Goal: Task Accomplishment & Management: Use online tool/utility

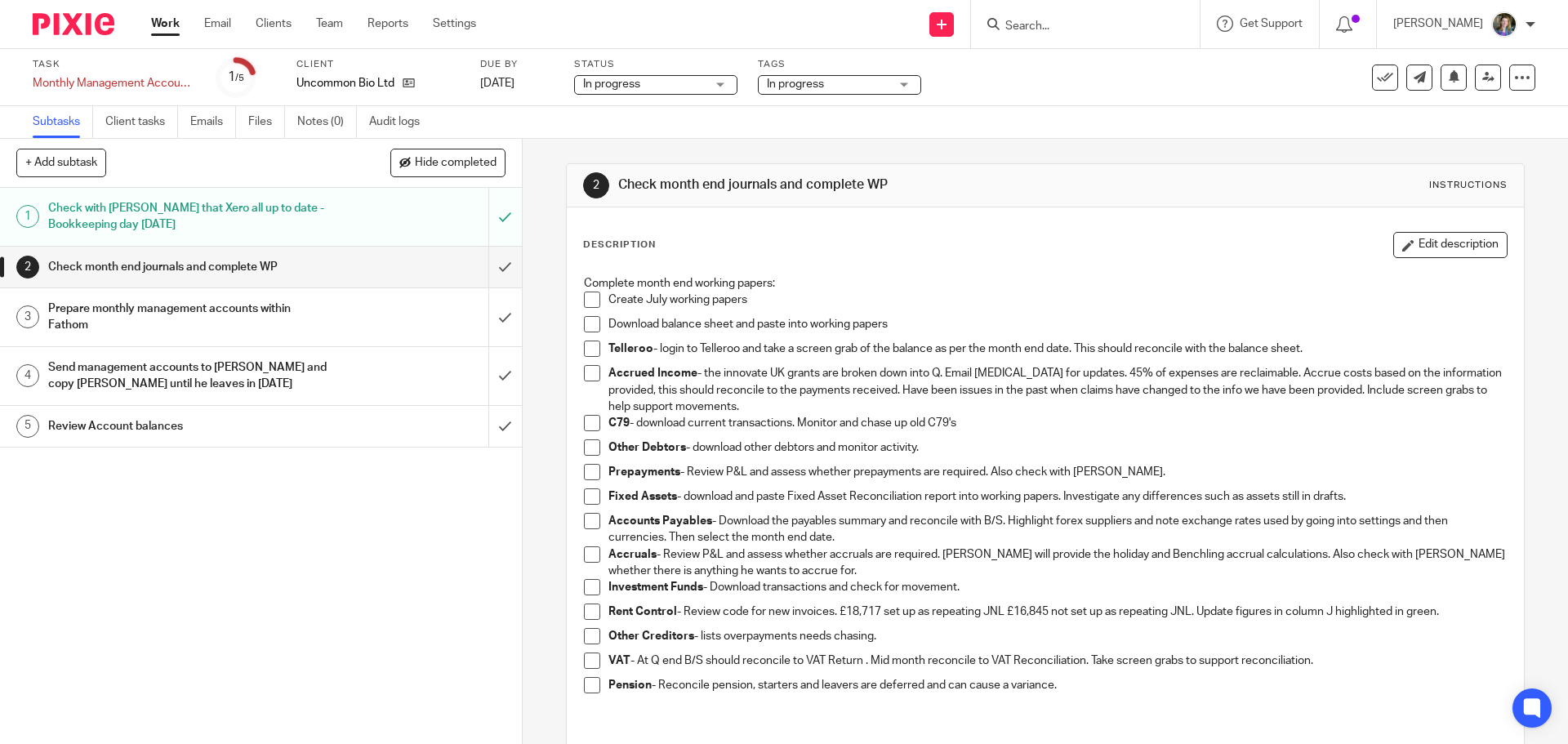
click at [589, 297] on span at bounding box center [592, 300] width 17 height 17
click at [597, 448] on li "Other Debtors - download other debtors and monitor activity." at bounding box center [1044, 451] width 922 height 25
click at [583, 448] on span at bounding box center [592, 448] width 17 height 17
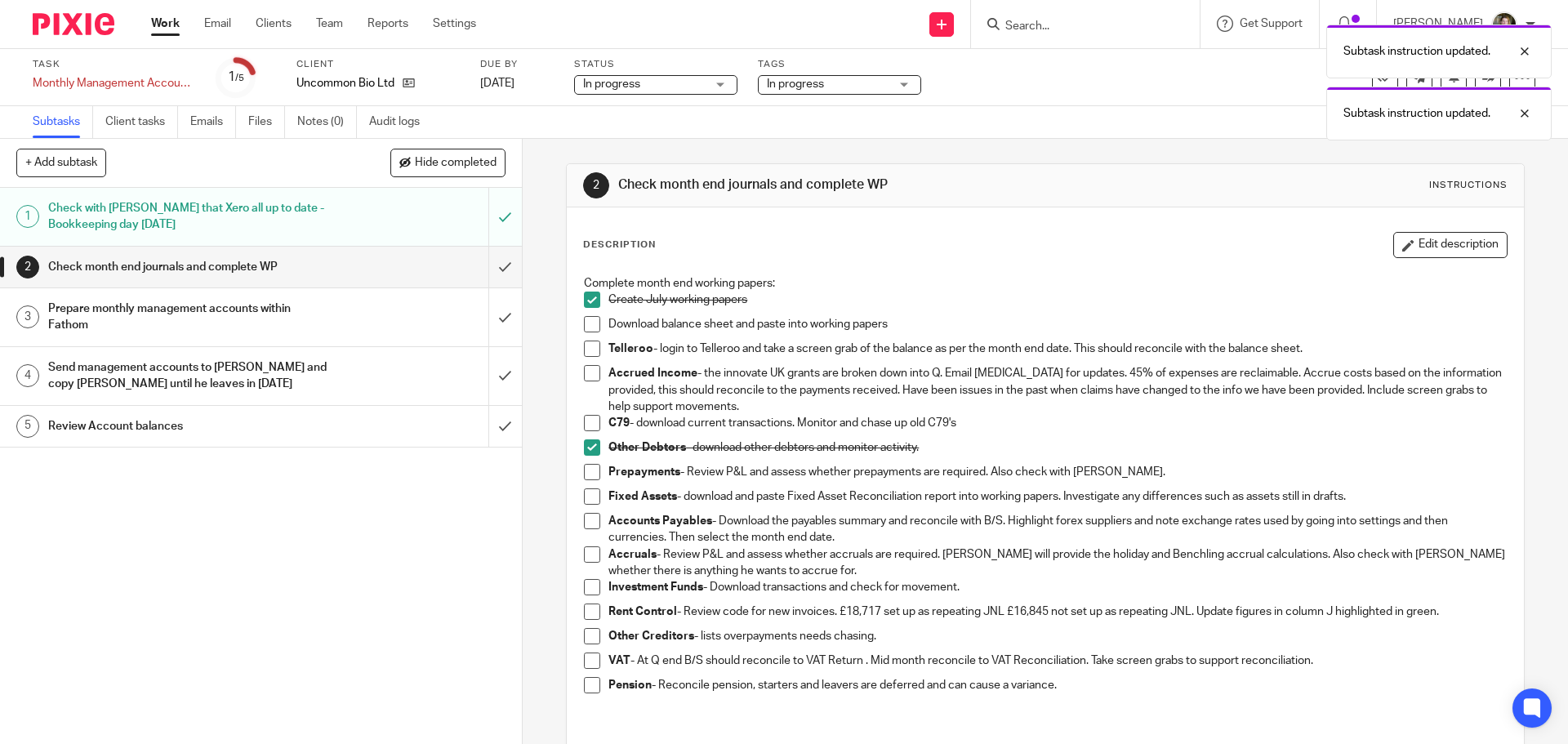
click at [586, 470] on span at bounding box center [592, 472] width 17 height 17
click at [585, 498] on span at bounding box center [592, 497] width 17 height 17
click at [587, 523] on span at bounding box center [592, 521] width 17 height 17
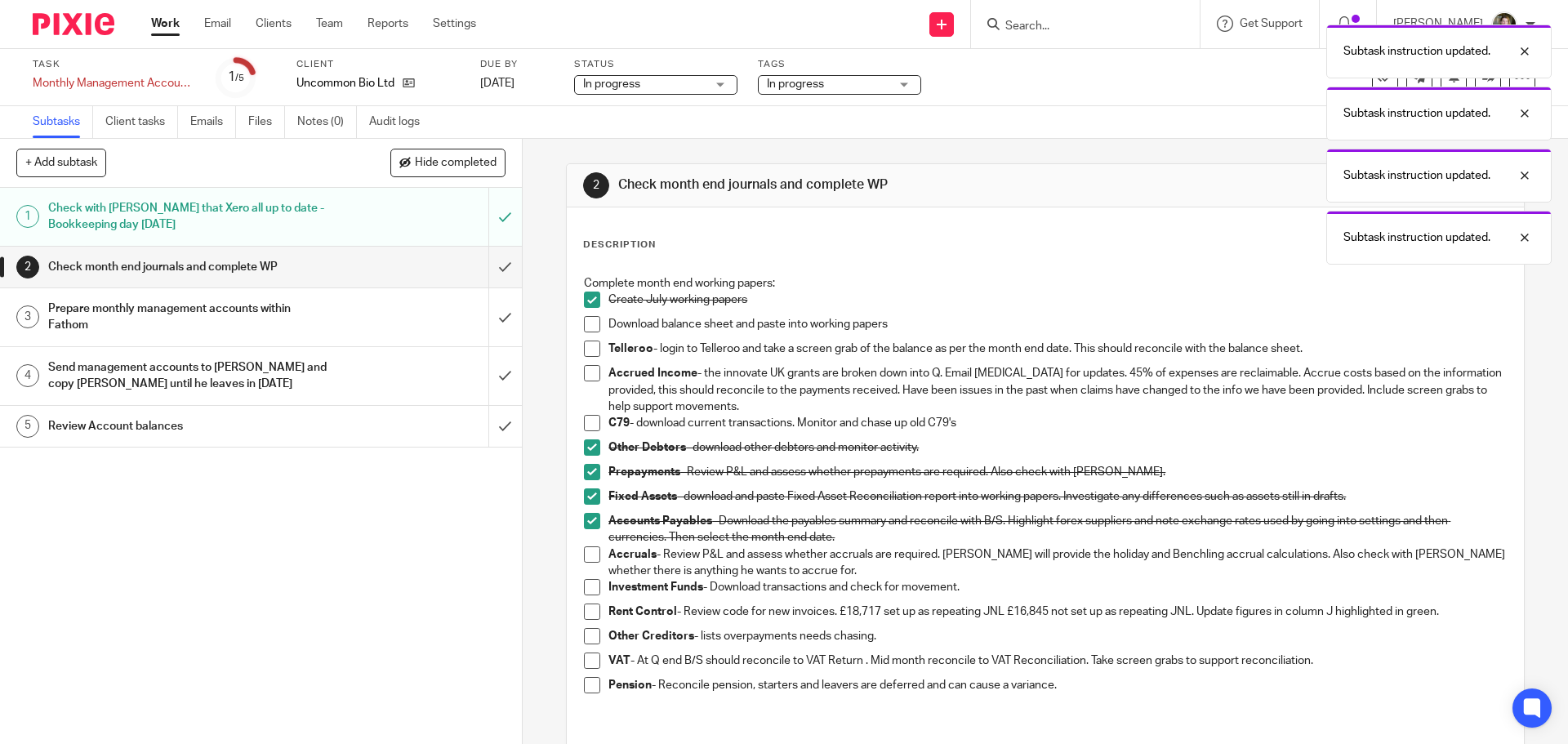
click at [588, 554] on span at bounding box center [592, 555] width 17 height 17
click at [592, 614] on span at bounding box center [592, 612] width 17 height 17
drag, startPoint x: 482, startPoint y: 587, endPoint x: 497, endPoint y: 564, distance: 27.5
click at [484, 585] on div "1 Check with [PERSON_NAME] that Xero all up to date - Bookkeeping day [DATE] 2 …" at bounding box center [260, 466] width 522 height 556
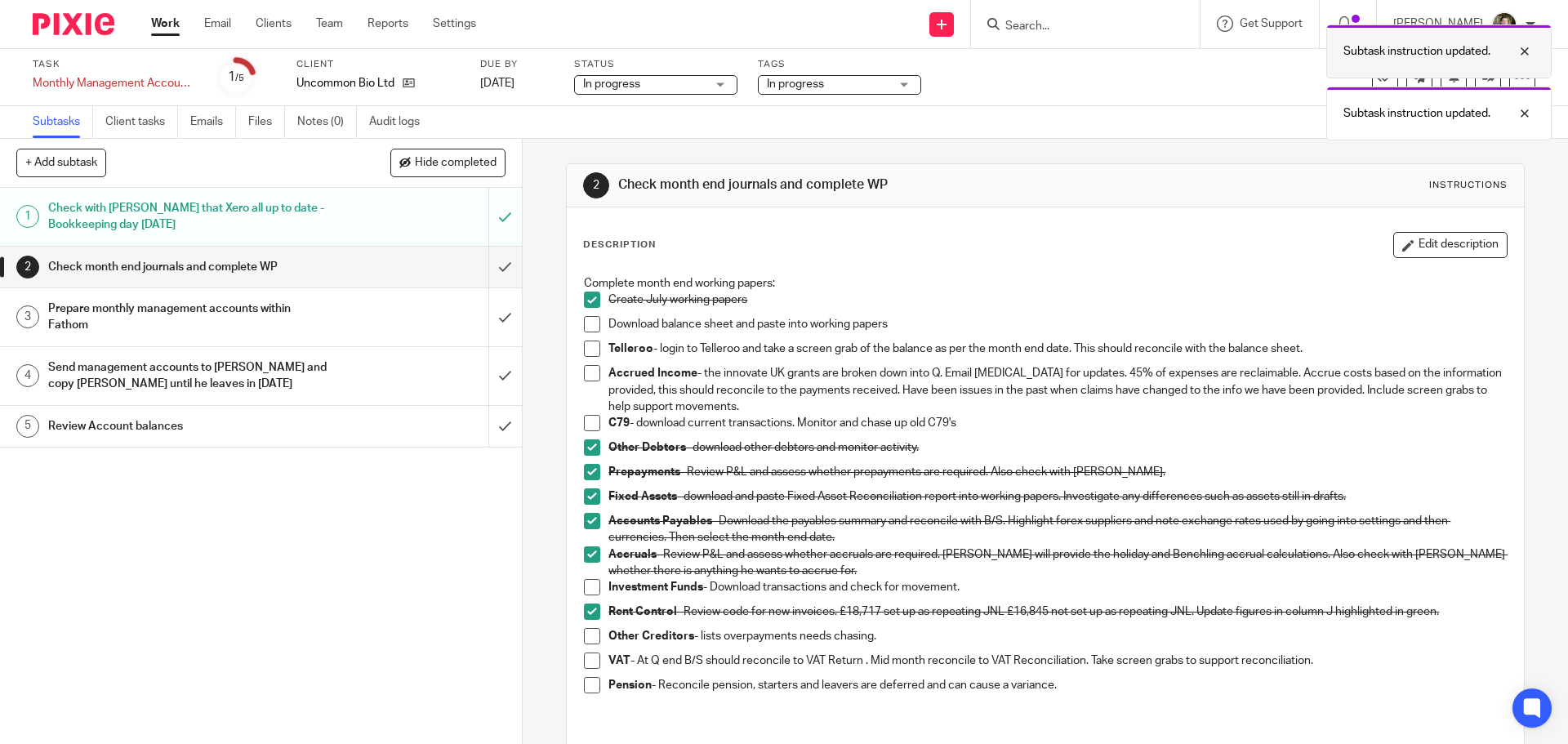
click at [1527, 48] on div at bounding box center [1512, 51] width 44 height 19
click at [1520, 105] on div "Task Monthly Management Accounts - Uncommon Bio Save Monthly Management Account…" at bounding box center [784, 77] width 1568 height 57
click at [1524, 53] on div at bounding box center [1512, 51] width 44 height 19
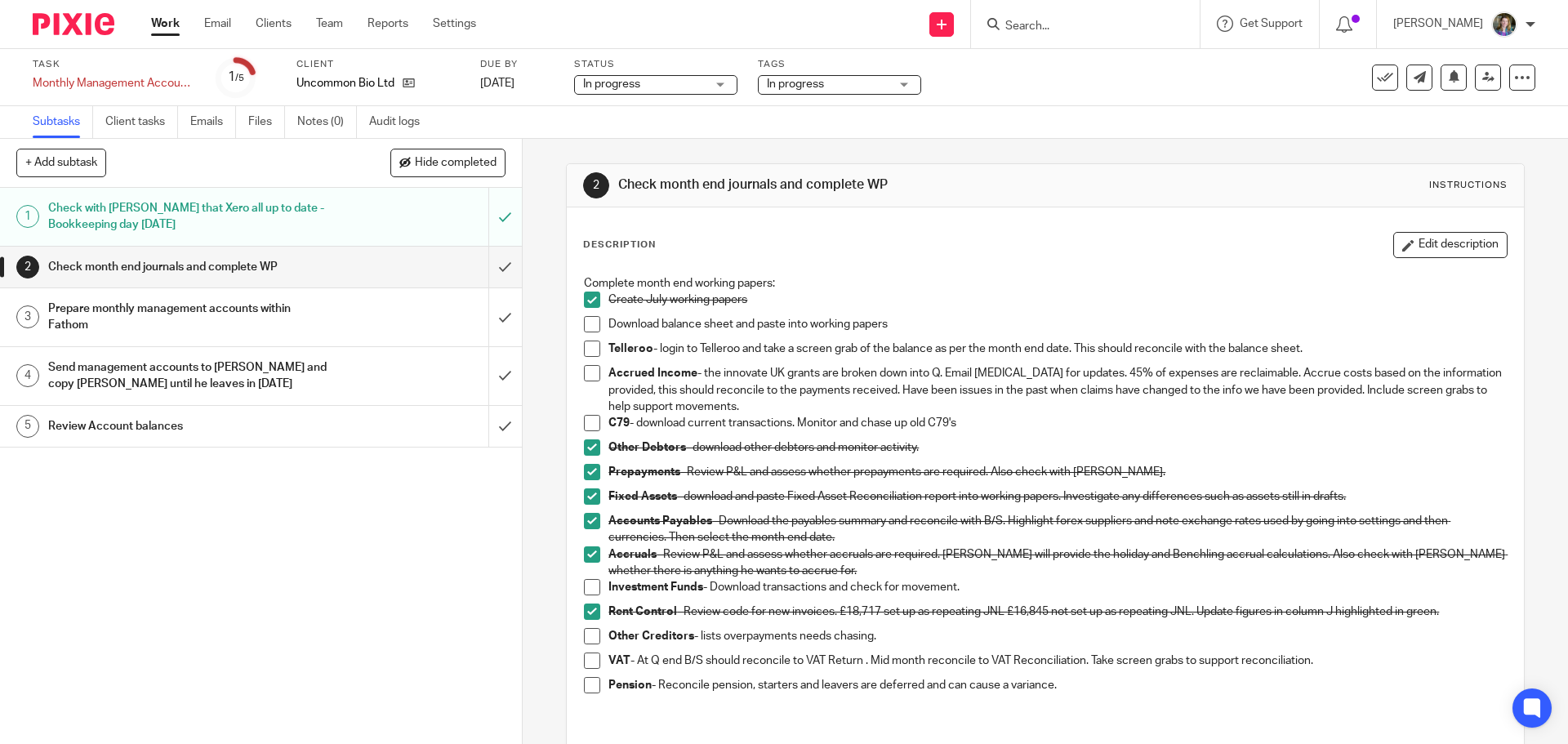
click at [1533, 20] on div at bounding box center [1529, 24] width 10 height 10
click at [1460, 112] on span "Logout" at bounding box center [1459, 113] width 37 height 11
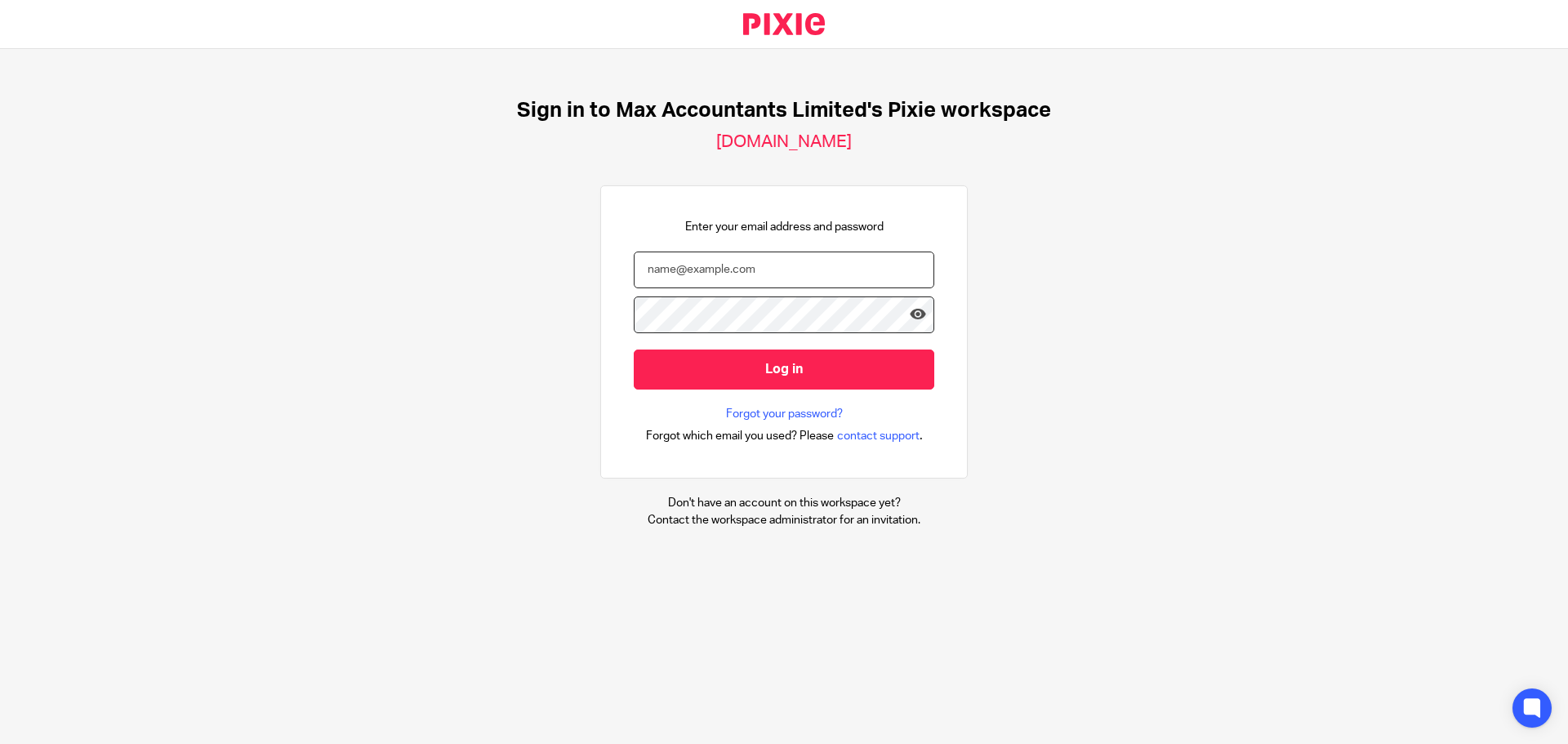
type input "[EMAIL_ADDRESS][DOMAIN_NAME]"
